Goal: Information Seeking & Learning: Learn about a topic

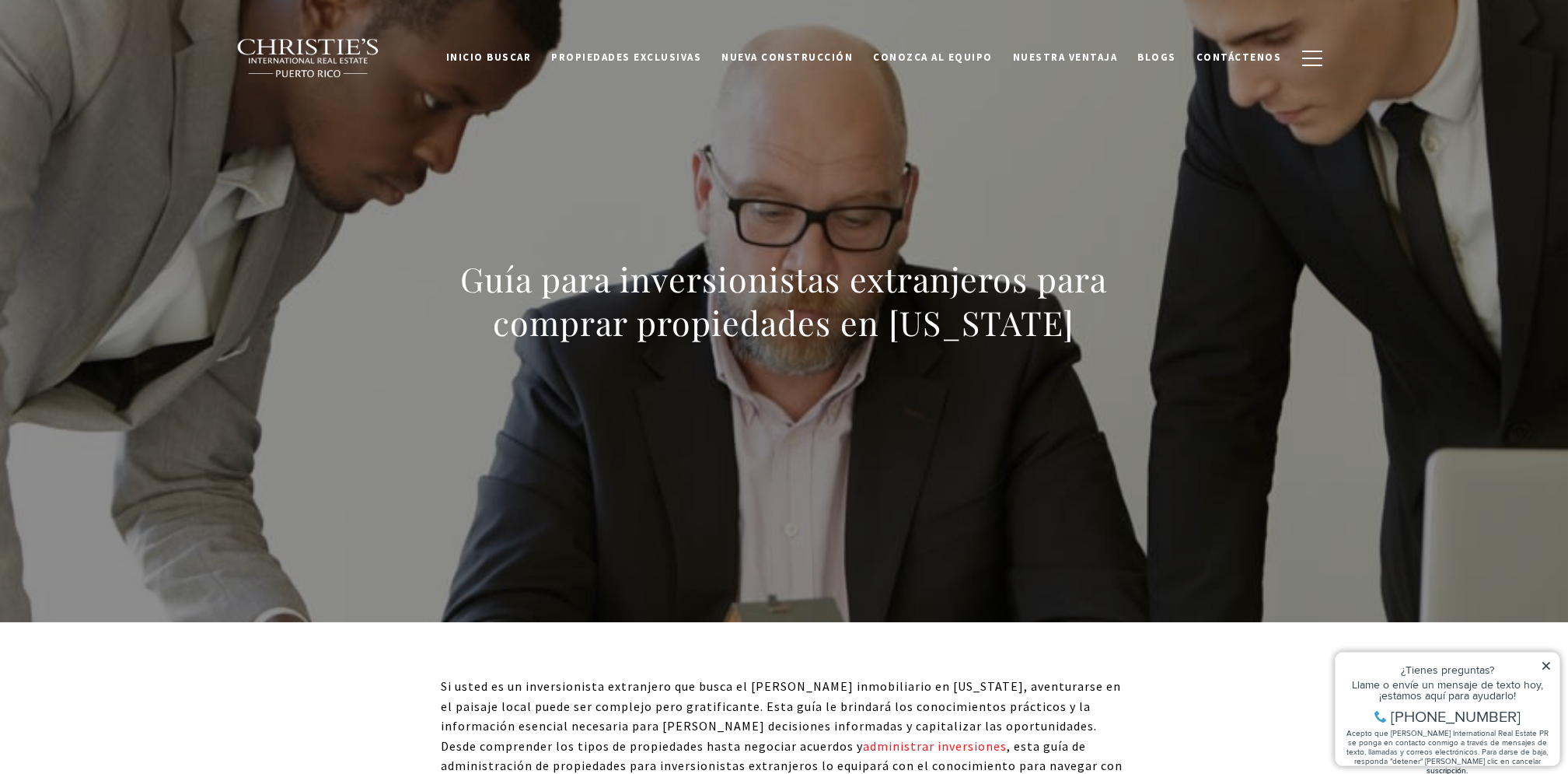
click at [1544, 667] on icon at bounding box center [1546, 665] width 8 height 8
click at [774, 56] on span "Nueva construcción" at bounding box center [787, 57] width 131 height 13
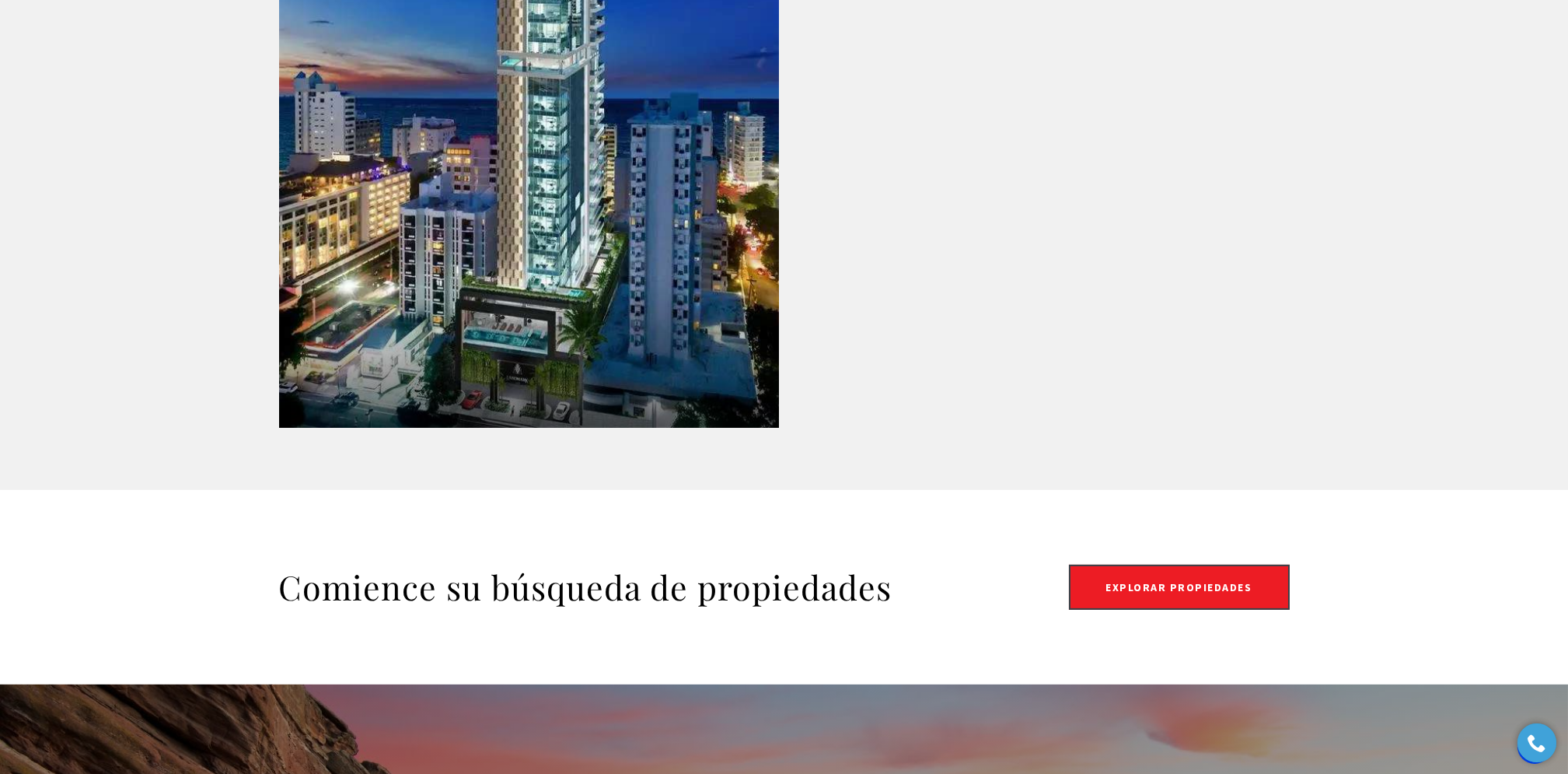
scroll to position [2903, 0]
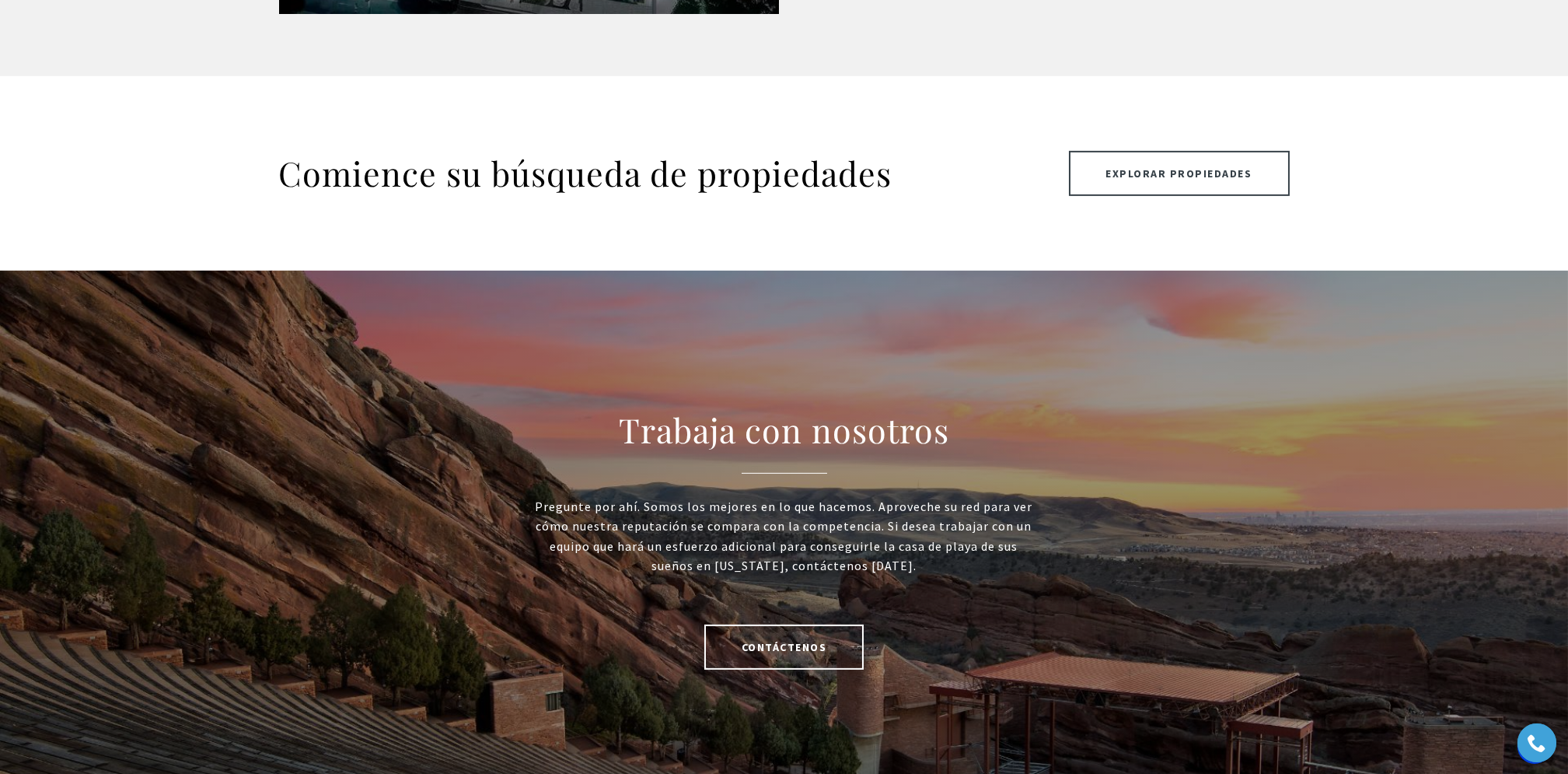
click at [1169, 159] on link "Explorar propiedades" at bounding box center [1179, 173] width 221 height 45
click at [1182, 179] on link "Explorar propiedades" at bounding box center [1179, 173] width 221 height 45
click at [1151, 163] on link "Explorar propiedades" at bounding box center [1179, 173] width 221 height 45
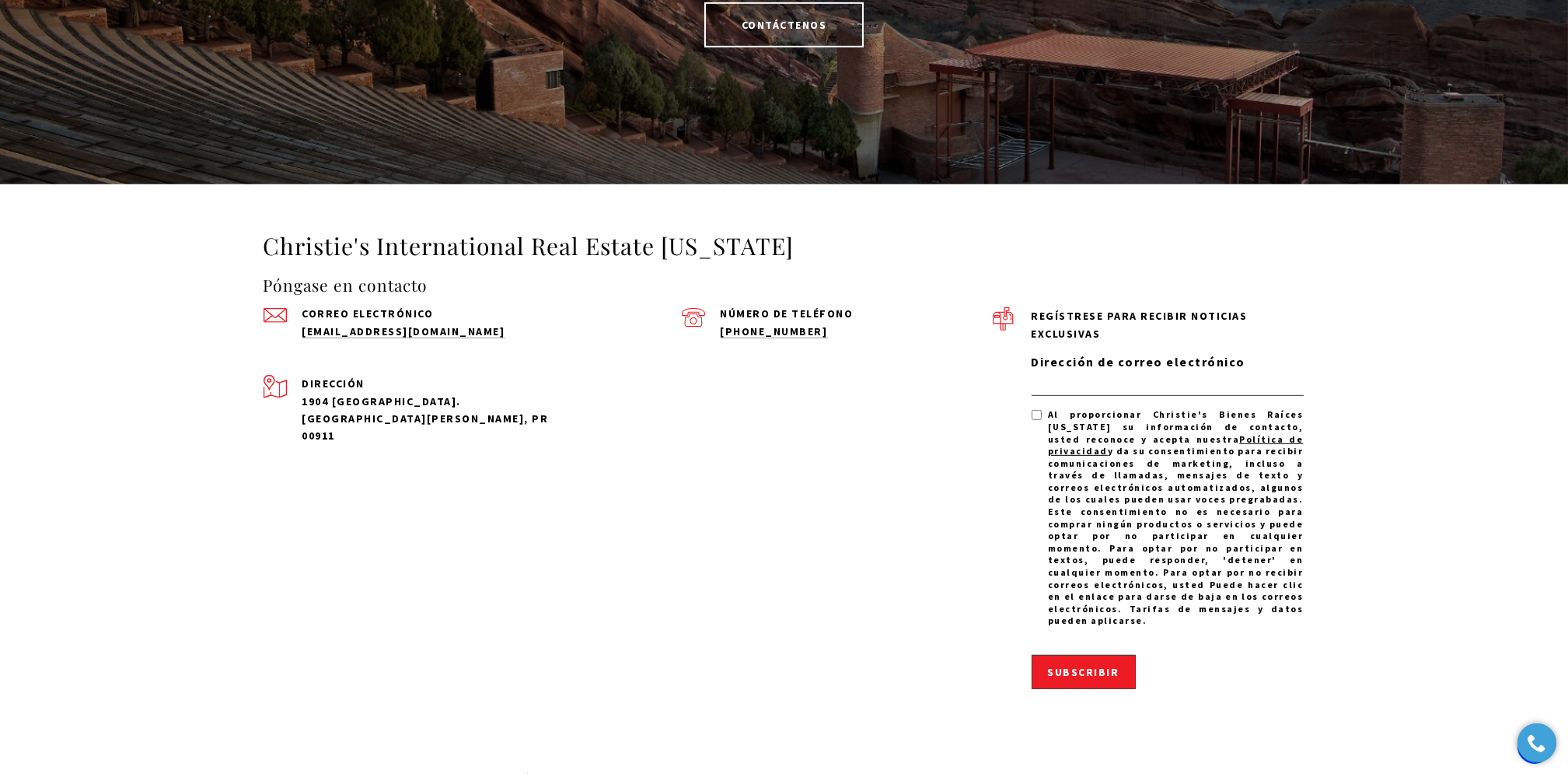
scroll to position [3835, 0]
